Goal: Task Accomplishment & Management: Use online tool/utility

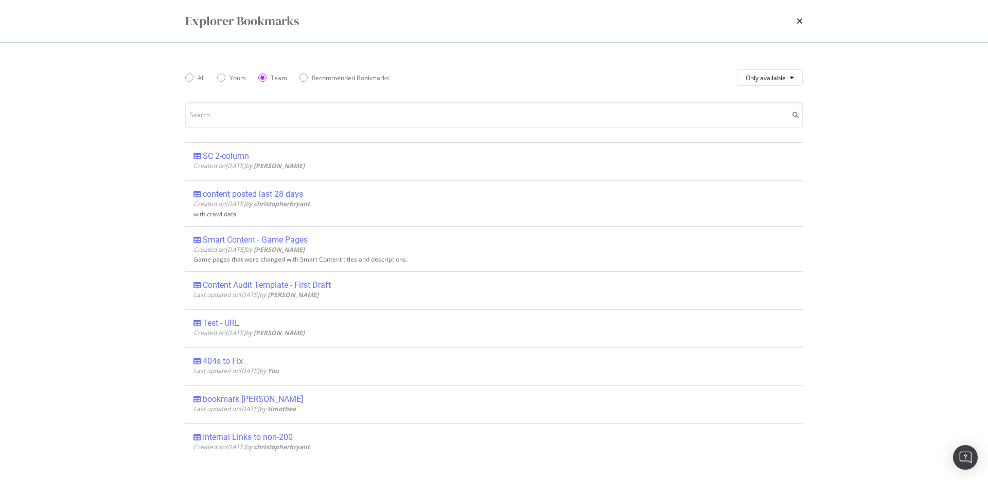
click at [800, 25] on div "times" at bounding box center [799, 20] width 6 height 17
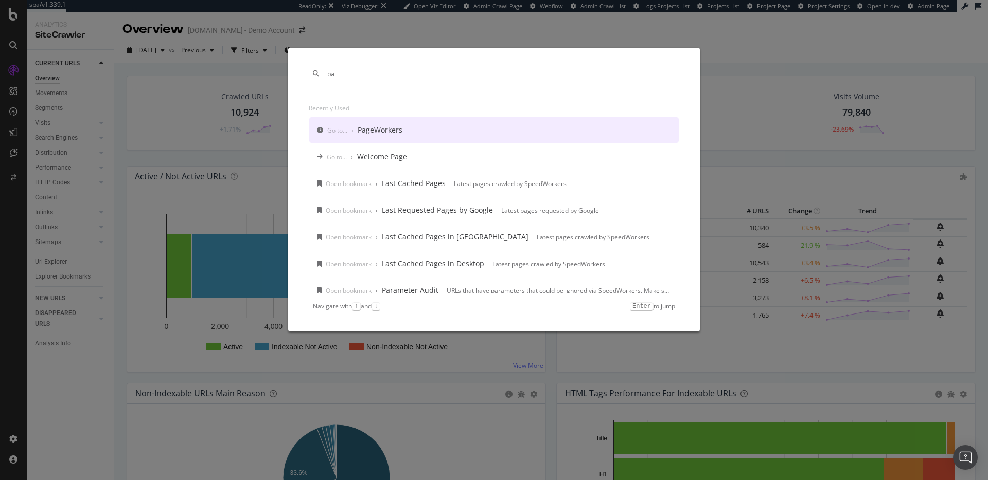
type input "pa"
click at [374, 134] on div "PageWorkers" at bounding box center [379, 130] width 45 height 10
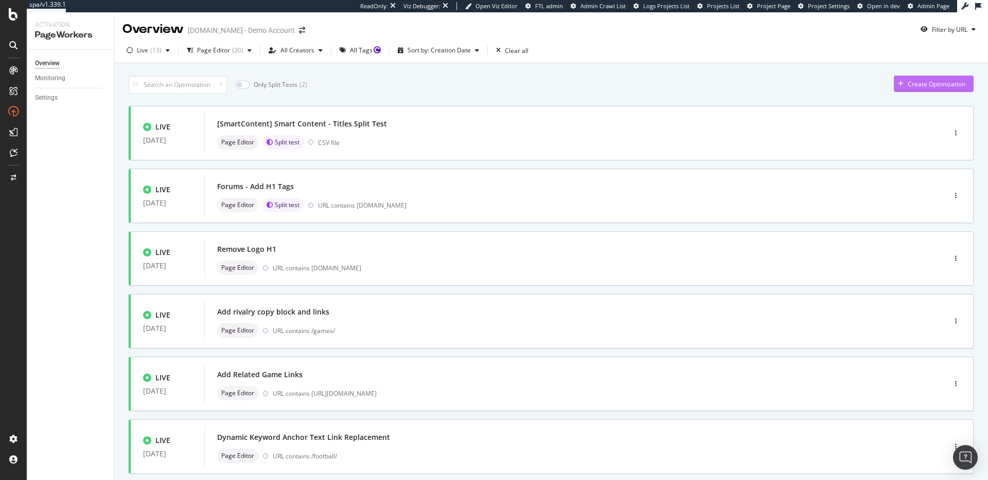
click at [916, 82] on div "Create Optimization" at bounding box center [936, 84] width 58 height 9
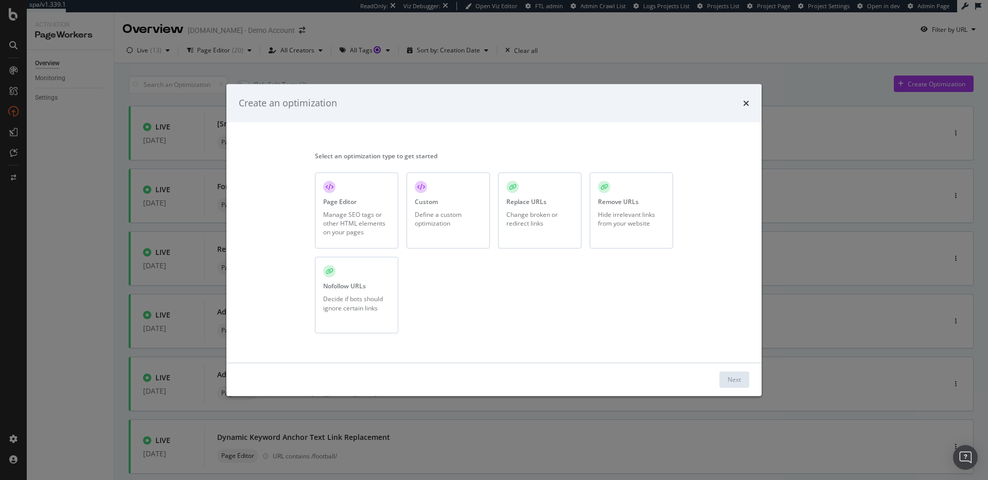
click at [341, 241] on div "Page Editor Manage SEO tags or other HTML elements on your pages" at bounding box center [356, 210] width 83 height 77
click at [757, 383] on div "Next" at bounding box center [493, 379] width 535 height 33
click at [731, 379] on div "Next" at bounding box center [733, 379] width 13 height 9
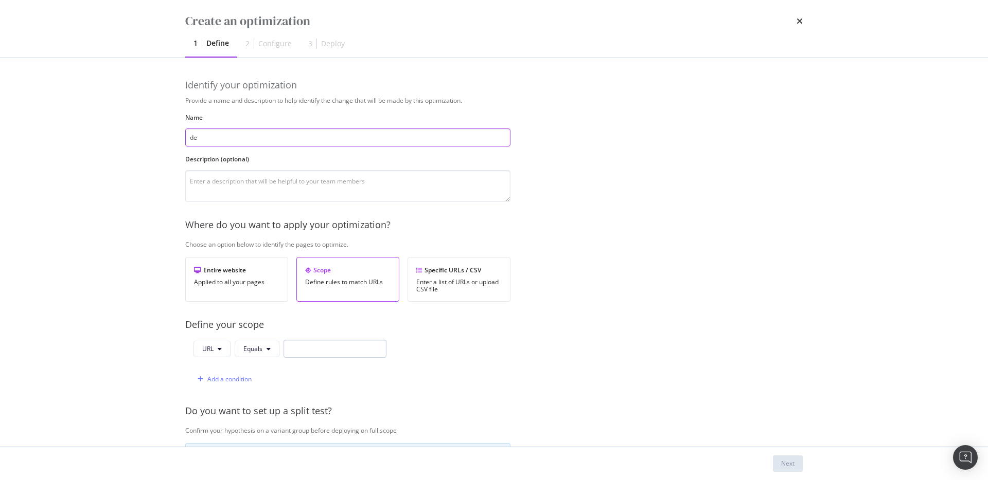
type input "de"
click at [318, 350] on input "modal" at bounding box center [334, 349] width 103 height 18
type input "de"
click at [790, 451] on div "Next" at bounding box center [494, 463] width 658 height 33
click at [785, 464] on div "Next" at bounding box center [787, 463] width 13 height 9
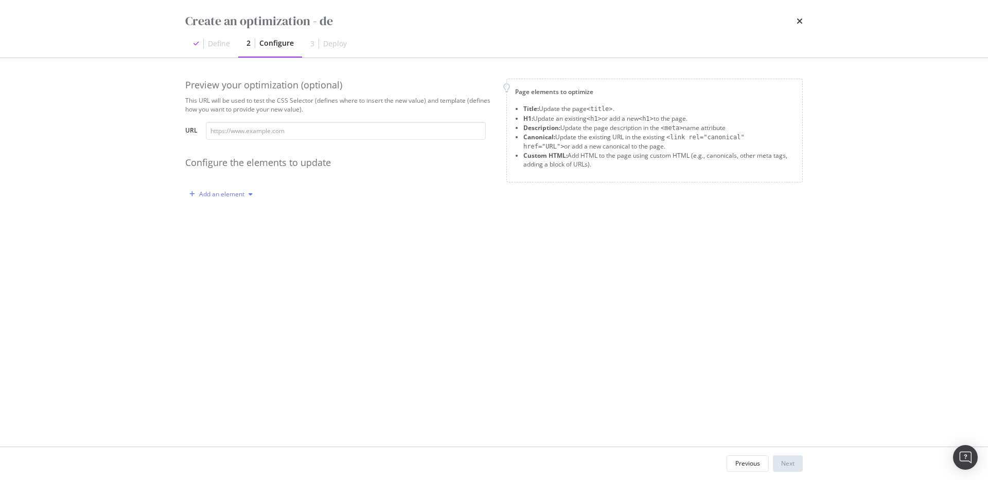
click at [227, 196] on div "Add an element" at bounding box center [221, 194] width 45 height 6
